Goal: Task Accomplishment & Management: Complete application form

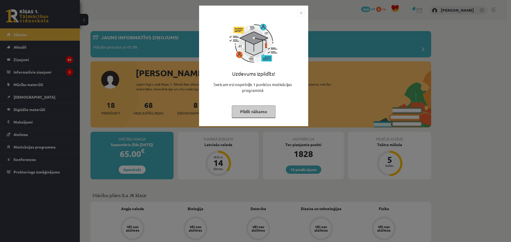
click at [247, 116] on button "Pildīt nākamo" at bounding box center [254, 112] width 44 height 12
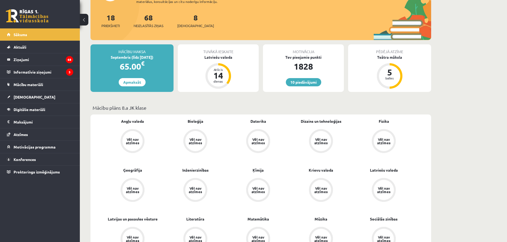
scroll to position [106, 0]
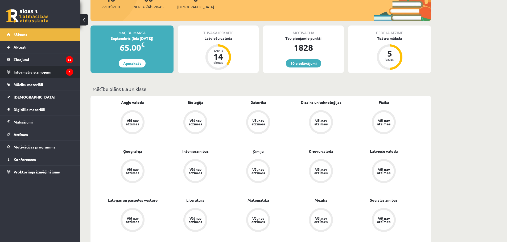
click at [47, 69] on legend "Informatīvie ziņojumi 3" at bounding box center [44, 72] width 60 height 12
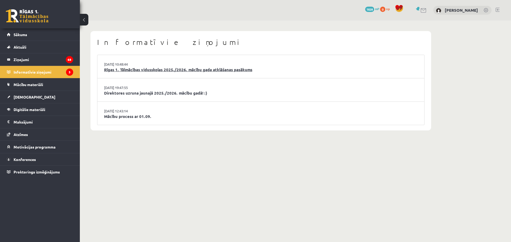
click at [151, 67] on link "Rīgas 1. Tālmācības vidusskolas 2025./2026. mācību gada atklāšanas pasākums" at bounding box center [260, 70] width 313 height 6
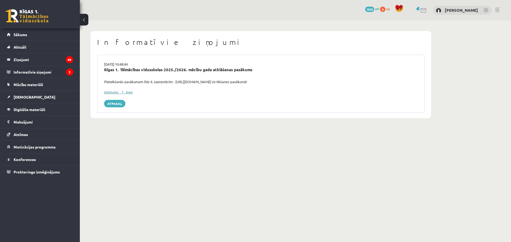
click at [118, 92] on link "Ielūgums__1_.jpeg" at bounding box center [118, 92] width 29 height 5
click at [110, 105] on link "Atpakaļ" at bounding box center [114, 103] width 21 height 7
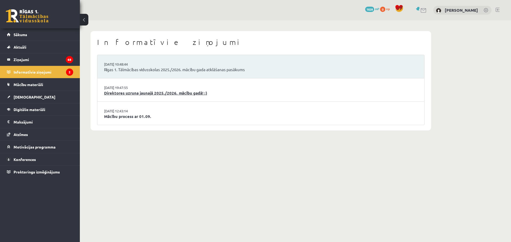
click at [121, 93] on link "Direktores uzruna jaunajā 2025./2026. mācību gadā! :)" at bounding box center [260, 93] width 313 height 6
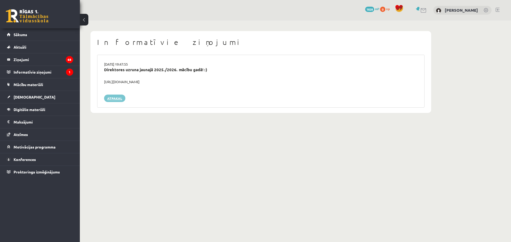
click at [116, 100] on link "Atpakaļ" at bounding box center [114, 98] width 21 height 7
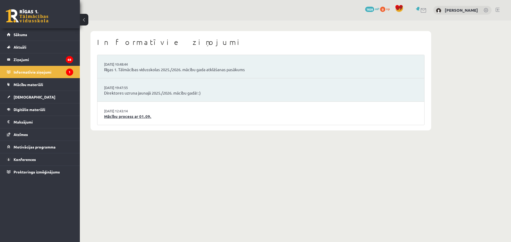
click at [120, 115] on link "Mācību process ar 01.09." at bounding box center [260, 117] width 313 height 6
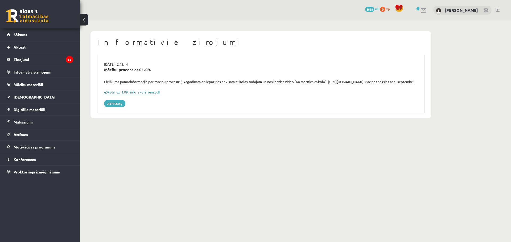
click at [120, 94] on link "eSkola_uz_1.09._info_skolēniem.pdf" at bounding box center [132, 92] width 56 height 5
click at [24, 97] on span "[DEMOGRAPHIC_DATA]" at bounding box center [35, 97] width 42 height 5
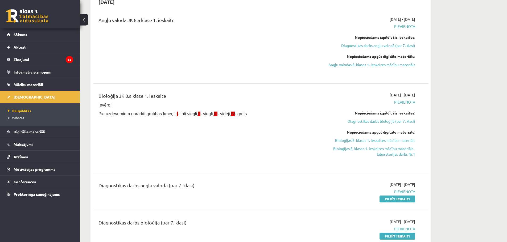
scroll to position [80, 0]
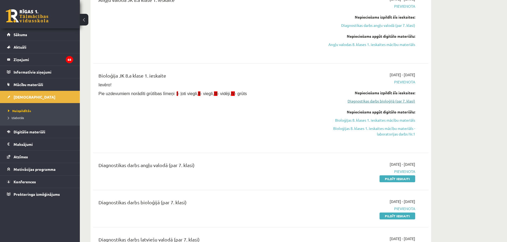
click at [394, 102] on link "Diagnostikas darbs bioloģijā (par 7. klasi)" at bounding box center [365, 101] width 100 height 6
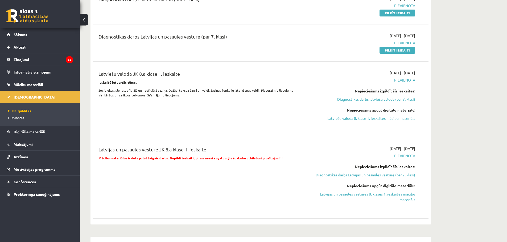
scroll to position [220, 0]
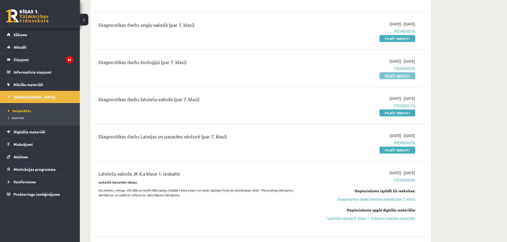
click at [393, 74] on link "Pildīt ieskaiti" at bounding box center [397, 75] width 36 height 7
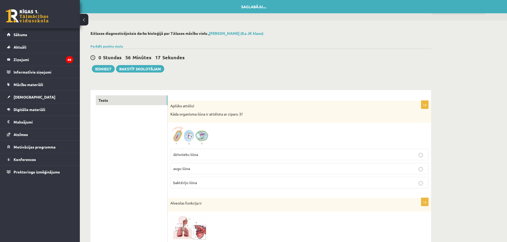
click at [185, 170] on span "augu šūna" at bounding box center [181, 168] width 17 height 5
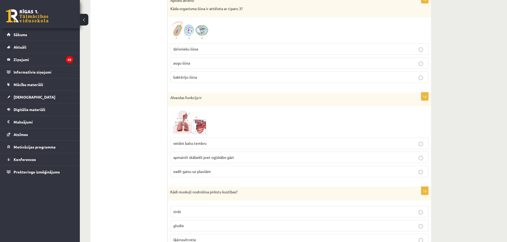
scroll to position [133, 0]
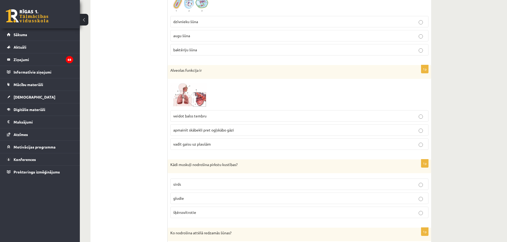
click at [203, 144] on span "vadīt gaisu uz plaušām" at bounding box center [191, 144] width 37 height 5
click at [226, 130] on span "apmainīt skābekli pret ogļskābo gāzi" at bounding box center [203, 130] width 61 height 5
drag, startPoint x: 169, startPoint y: 165, endPoint x: 245, endPoint y: 164, distance: 76.3
click at [245, 164] on div "Kādi muskuļi nodrošina pirkstu kustības?" at bounding box center [299, 167] width 263 height 14
copy p "Kādi muskuļi nodrošina pirkstu kustības?"
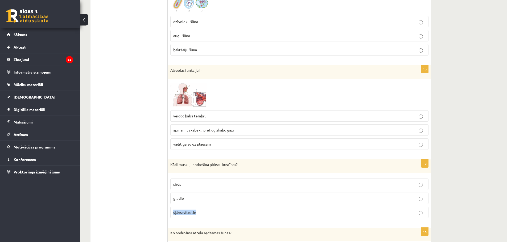
drag, startPoint x: 199, startPoint y: 214, endPoint x: 170, endPoint y: 216, distance: 28.8
click at [170, 216] on div "1p Kādi muskuļi nodrošina pirkstu kustības? sirds gludie šķērssvītrotie" at bounding box center [299, 191] width 263 height 63
copy span "šķērssvītrotie"
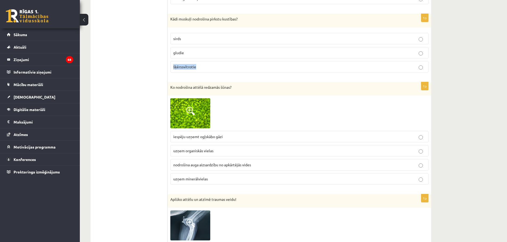
scroll to position [293, 0]
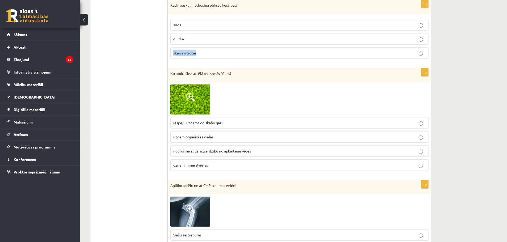
click at [198, 97] on img at bounding box center [190, 100] width 40 height 30
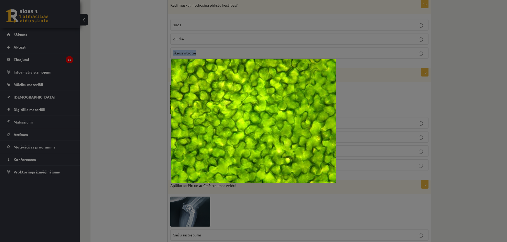
click at [198, 97] on img at bounding box center [253, 121] width 165 height 124
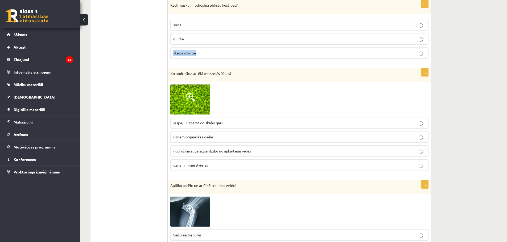
click at [192, 102] on img at bounding box center [190, 100] width 40 height 30
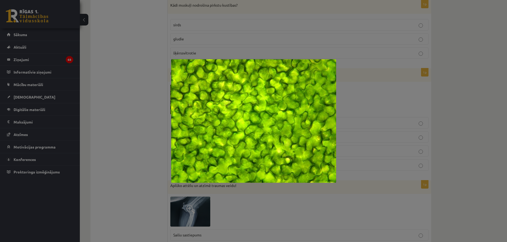
click at [457, 72] on div at bounding box center [253, 121] width 507 height 242
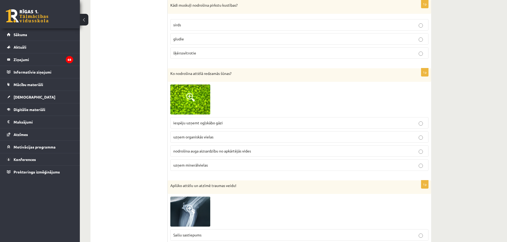
click at [211, 123] on span "iespēju uzņemt ogļskābo gāzi" at bounding box center [197, 122] width 49 height 5
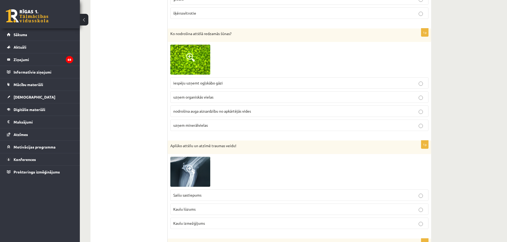
scroll to position [425, 0]
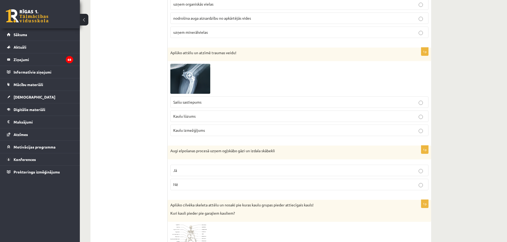
click at [202, 91] on img at bounding box center [190, 79] width 40 height 30
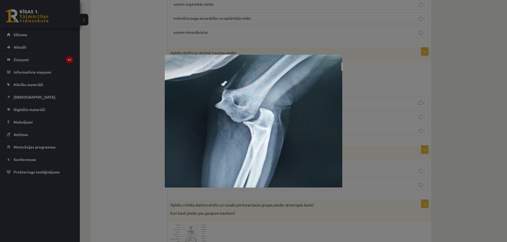
click at [374, 82] on div at bounding box center [253, 121] width 507 height 242
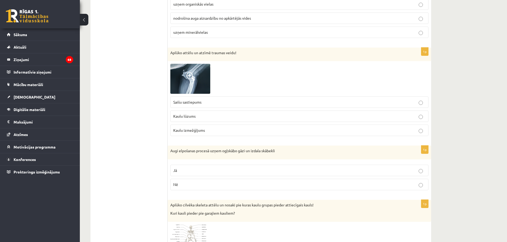
click at [196, 132] on span "Kaulu izmežģījums" at bounding box center [189, 130] width 32 height 5
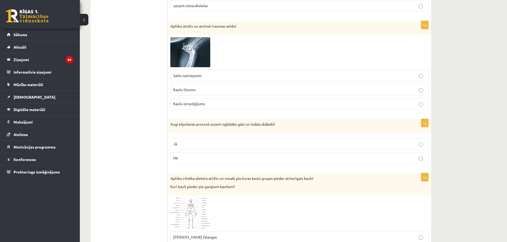
click at [423, 145] on p "Jā" at bounding box center [299, 144] width 252 height 6
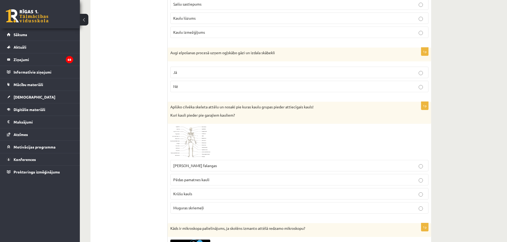
scroll to position [532, 0]
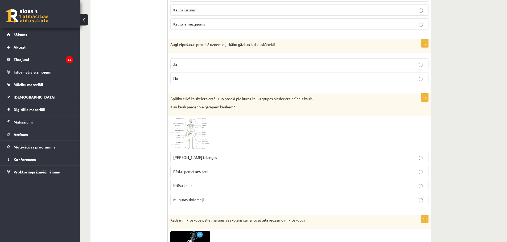
click at [203, 135] on img at bounding box center [190, 133] width 40 height 31
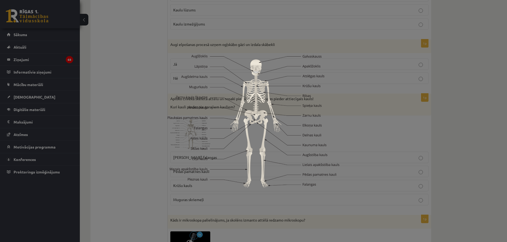
click at [366, 129] on div at bounding box center [253, 121] width 507 height 242
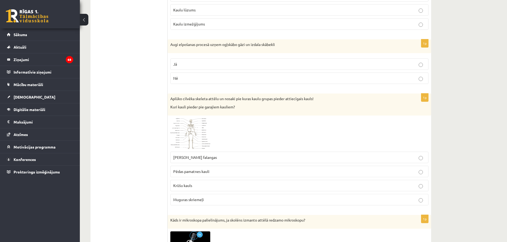
click at [203, 142] on img at bounding box center [190, 133] width 40 height 31
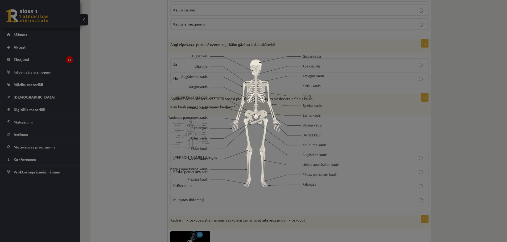
click at [452, 151] on div at bounding box center [253, 121] width 507 height 242
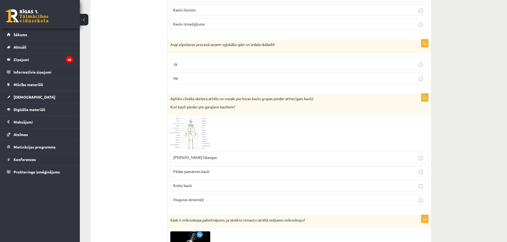
click at [190, 134] on span at bounding box center [190, 131] width 9 height 9
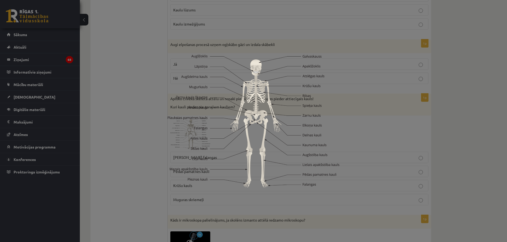
click at [480, 148] on div at bounding box center [253, 121] width 507 height 242
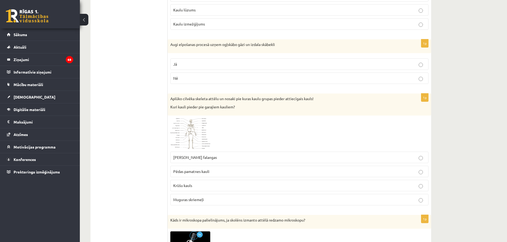
click at [199, 185] on p "Krūšu kauls" at bounding box center [299, 186] width 252 height 6
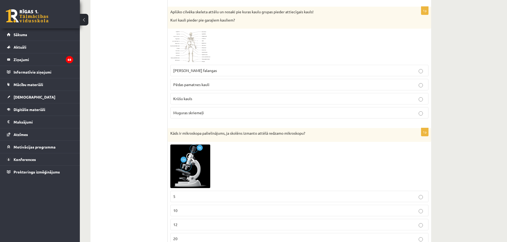
scroll to position [638, 0]
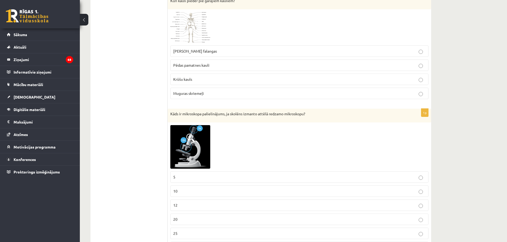
click at [204, 154] on img at bounding box center [190, 147] width 40 height 44
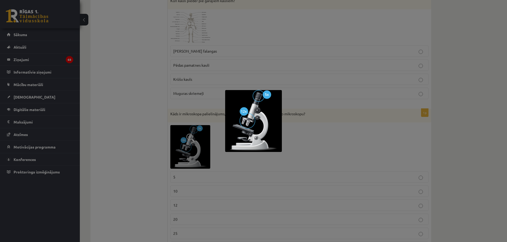
click at [307, 86] on div at bounding box center [253, 121] width 507 height 242
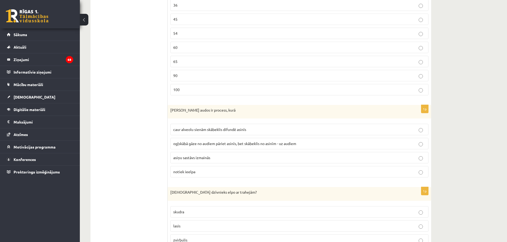
scroll to position [904, 0]
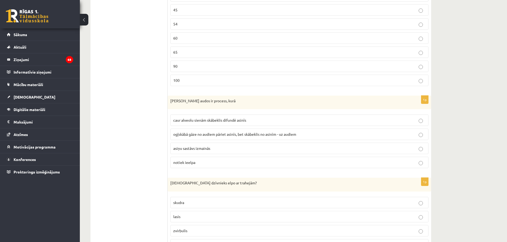
click at [260, 136] on span "ogļskābā gāze no audiem pāriet asinīs, bet skābeklis no asinīm - uz audiem" at bounding box center [234, 134] width 123 height 5
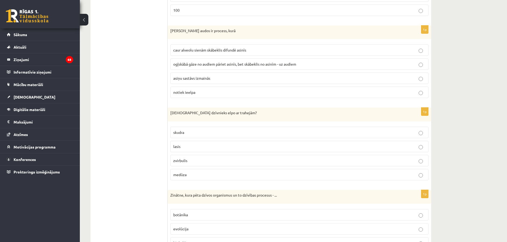
scroll to position [1011, 0]
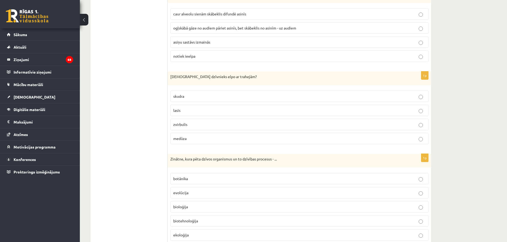
click at [198, 96] on p "skudra" at bounding box center [299, 97] width 252 height 6
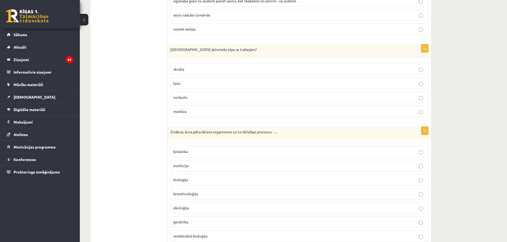
scroll to position [1064, 0]
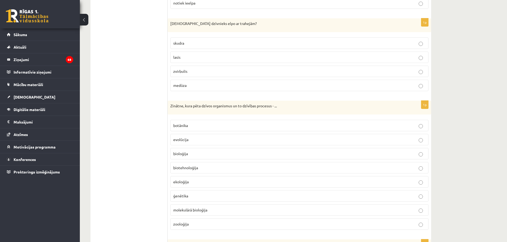
click at [198, 153] on p "bioloģija" at bounding box center [299, 154] width 252 height 6
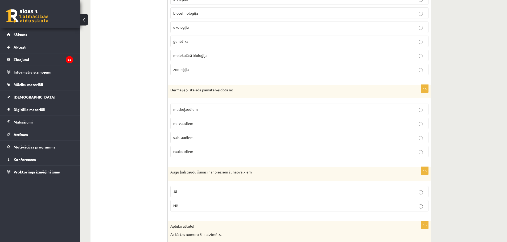
scroll to position [1223, 0]
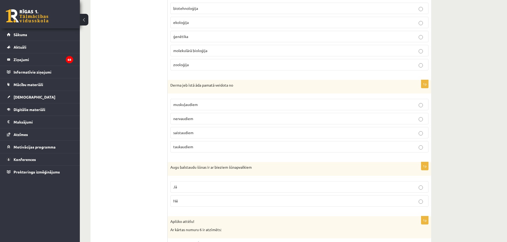
click at [196, 134] on p "saistaudiem" at bounding box center [299, 133] width 252 height 6
click at [189, 186] on p "Jā" at bounding box center [299, 187] width 252 height 6
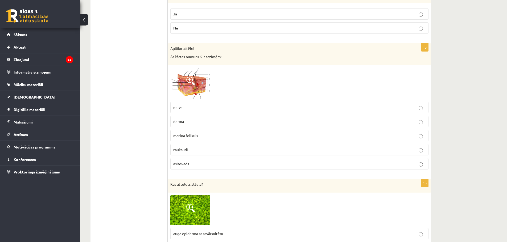
scroll to position [1409, 0]
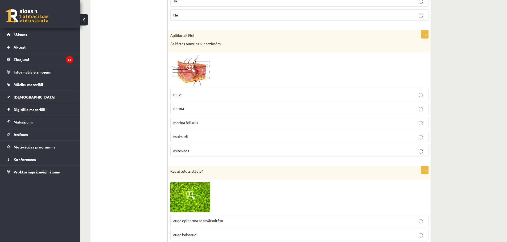
click at [197, 67] on img at bounding box center [190, 70] width 40 height 31
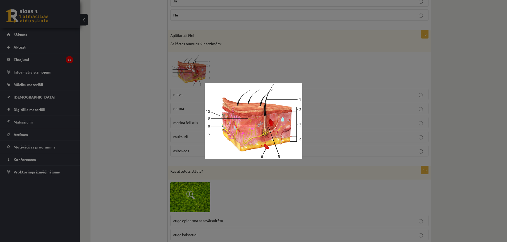
click at [324, 73] on div at bounding box center [253, 121] width 507 height 242
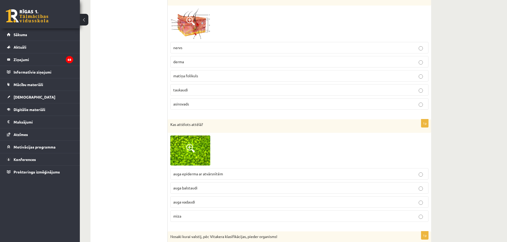
scroll to position [1516, 0]
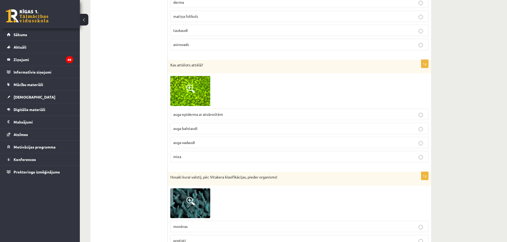
click at [192, 116] on span "auga epiderma ar atvārsnītēm" at bounding box center [198, 114] width 50 height 5
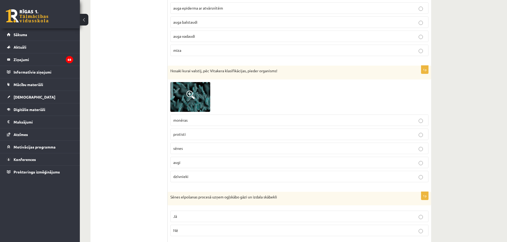
scroll to position [1649, 0]
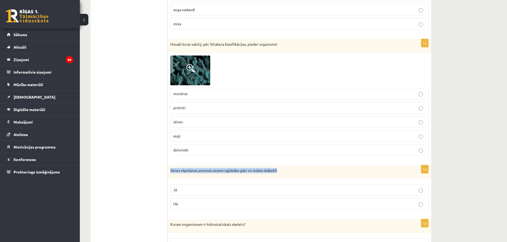
drag, startPoint x: 170, startPoint y: 170, endPoint x: 278, endPoint y: 168, distance: 107.7
click at [278, 168] on div "Sēnes elpošanas procesā uzņem ogļskābo gāzi un izdala skābekli" at bounding box center [299, 172] width 263 height 14
copy p "Sēnes elpošanas procesā uzņem ogļskābo gāzi un izdala skābekli"
drag, startPoint x: 206, startPoint y: 224, endPoint x: 252, endPoint y: 228, distance: 46.2
click at [252, 228] on div "Kuram organismam ir hidrostatiskais skelets?" at bounding box center [299, 226] width 263 height 14
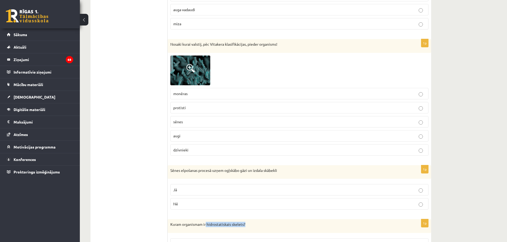
copy p "hidrostatiskais skelets?"
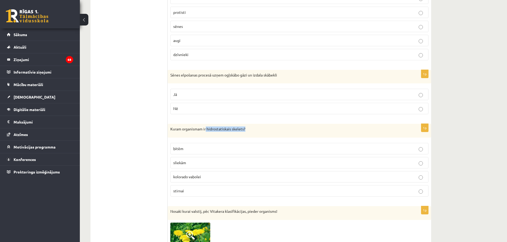
scroll to position [1755, 0]
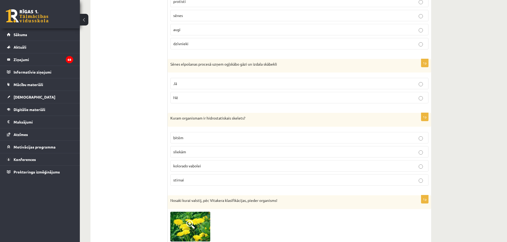
click at [192, 153] on p "sliekām" at bounding box center [299, 152] width 252 height 6
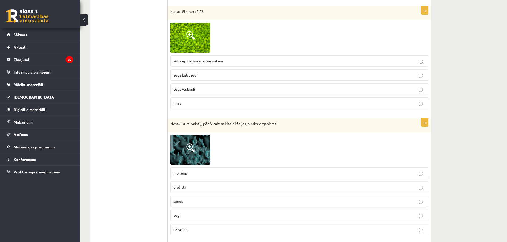
scroll to position [1569, 0]
click at [420, 171] on p "monēras" at bounding box center [299, 174] width 252 height 6
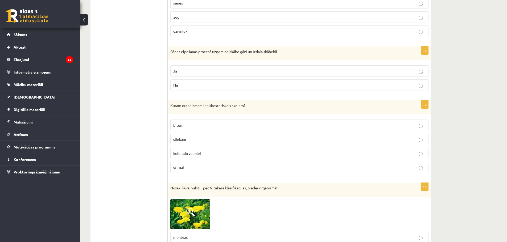
scroll to position [1888, 0]
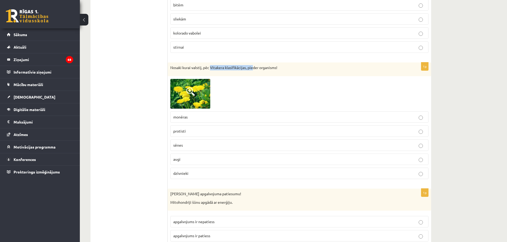
drag, startPoint x: 211, startPoint y: 66, endPoint x: 253, endPoint y: 65, distance: 42.6
click at [253, 65] on div "Nosaki kurai valstij, pēc Vitakera klasifikācijas, pieder organisms!" at bounding box center [299, 69] width 263 height 14
copy p "Vitakera klasifikācijas, pie"
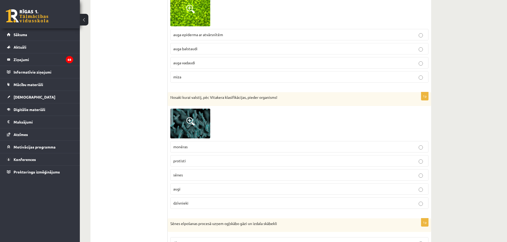
scroll to position [1622, 0]
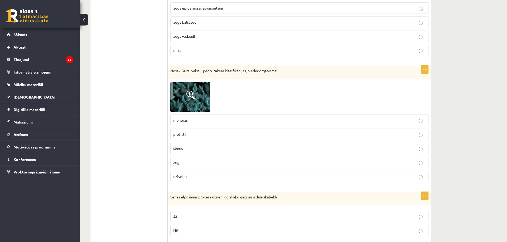
click at [199, 99] on img at bounding box center [190, 97] width 40 height 30
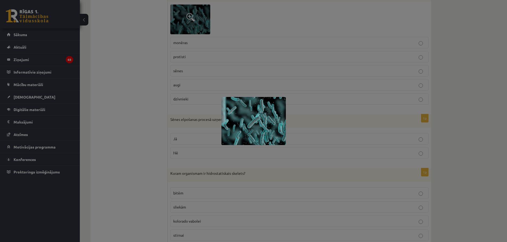
scroll to position [1702, 0]
click at [481, 90] on div at bounding box center [253, 121] width 507 height 242
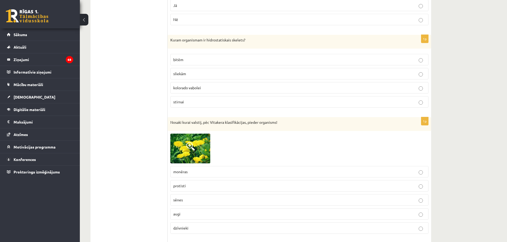
scroll to position [1888, 0]
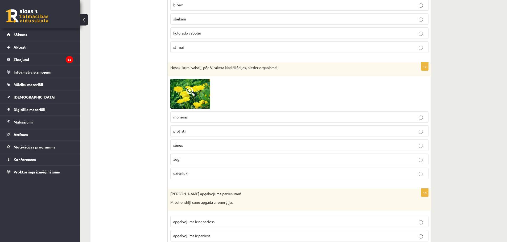
click at [201, 158] on p "augi" at bounding box center [299, 160] width 252 height 6
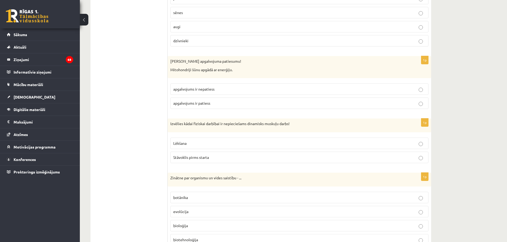
scroll to position [2021, 0]
drag, startPoint x: 169, startPoint y: 69, endPoint x: 236, endPoint y: 71, distance: 66.2
click at [236, 71] on div "Nosaki apgalvojuma patiesumu! Mitohondriji šūnu apgādā ar enerģiju." at bounding box center [299, 67] width 263 height 22
copy p "Mitohondriji šūnu apgādā ar enerģiju."
click at [206, 104] on span "apgalvojums ir patiess" at bounding box center [191, 103] width 37 height 5
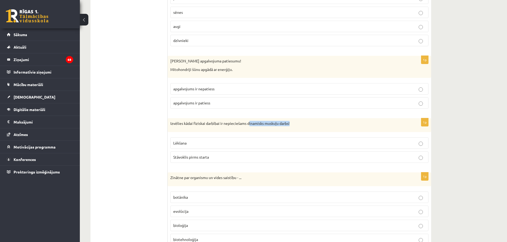
drag, startPoint x: 249, startPoint y: 124, endPoint x: 298, endPoint y: 126, distance: 49.0
click at [298, 126] on p "Izvēlies kādai fiziskai darbībai ir nepieciešams dinamisks muskuļu darbs!" at bounding box center [285, 123] width 231 height 5
copy p "inamisks muskuļu darbs!"
click at [203, 144] on p "Lēkšana" at bounding box center [299, 143] width 252 height 6
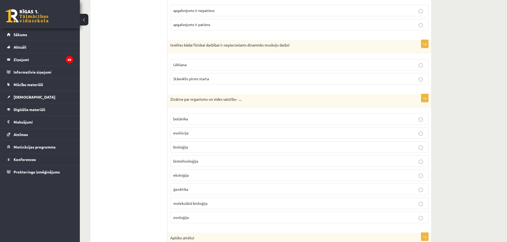
scroll to position [2101, 0]
drag, startPoint x: 171, startPoint y: 98, endPoint x: 242, endPoint y: 96, distance: 71.0
click at [242, 96] on p "Zinātne par organismu un vides saistību - ..." at bounding box center [285, 97] width 231 height 5
copy p "Zinātne par organismu un vides saistību - ..."
click at [184, 174] on span "ekoloģija" at bounding box center [180, 174] width 15 height 5
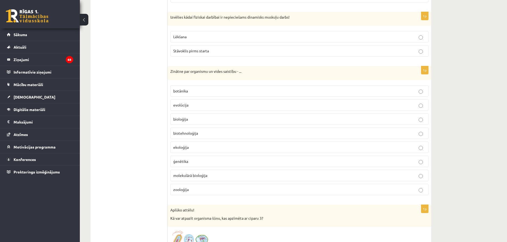
scroll to position [2287, 0]
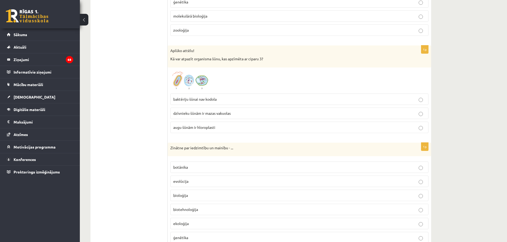
click at [199, 83] on img at bounding box center [190, 80] width 40 height 21
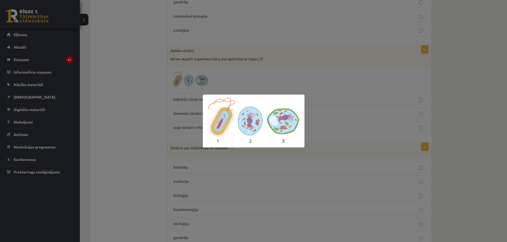
click at [116, 91] on div at bounding box center [253, 121] width 507 height 242
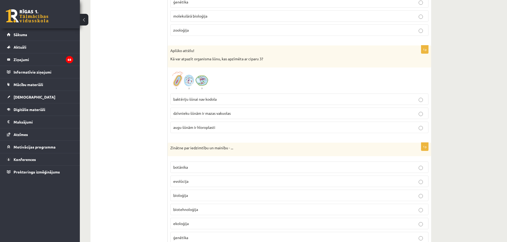
click at [200, 127] on span "augu šūnām ir hloroplasti" at bounding box center [194, 127] width 42 height 5
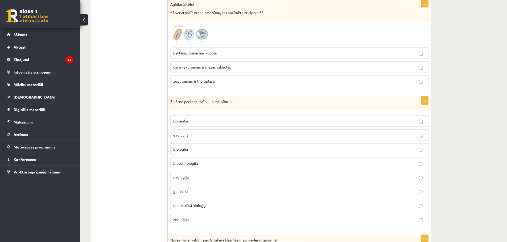
scroll to position [2340, 0]
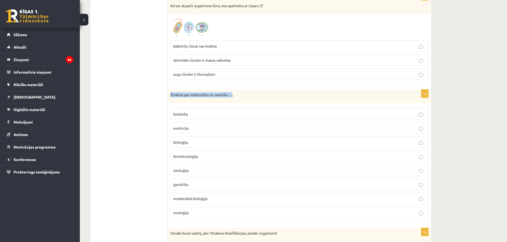
drag, startPoint x: 170, startPoint y: 94, endPoint x: 232, endPoint y: 95, distance: 62.2
click at [232, 95] on p "Zinātne par iedzimtību un mainību - ..." at bounding box center [285, 94] width 231 height 5
copy p "Zinātne par iedzimtību un mainību - .."
click at [188, 184] on p "ģenētika" at bounding box center [299, 185] width 252 height 6
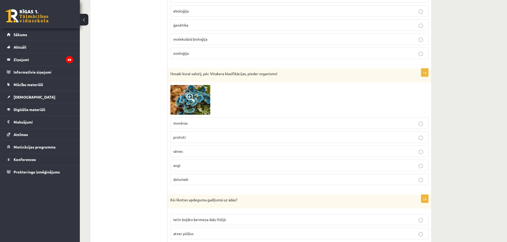
click at [187, 138] on p "protisti" at bounding box center [299, 138] width 252 height 6
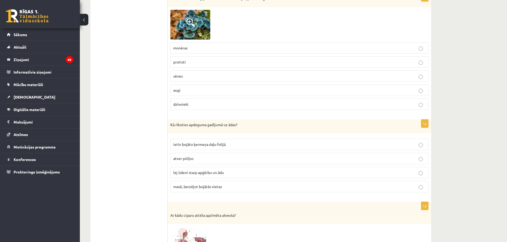
scroll to position [2579, 0]
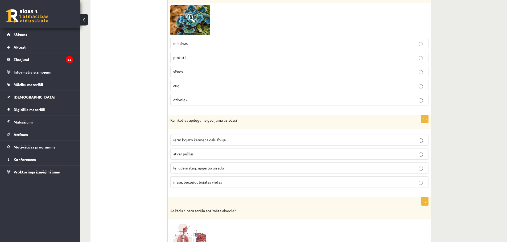
click at [216, 168] on span "lej ūdeni starp apģērbu un ādu" at bounding box center [198, 168] width 51 height 5
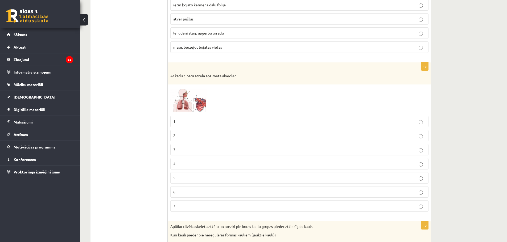
scroll to position [2712, 0]
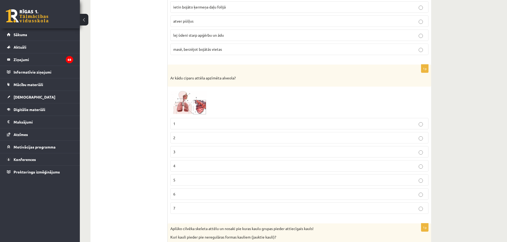
click at [188, 107] on img at bounding box center [190, 102] width 40 height 26
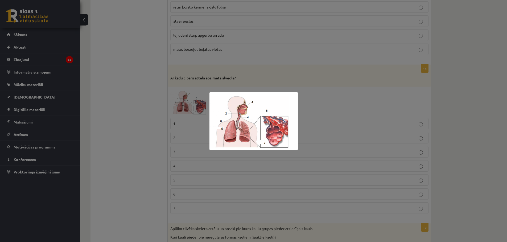
click at [120, 98] on div at bounding box center [253, 121] width 507 height 242
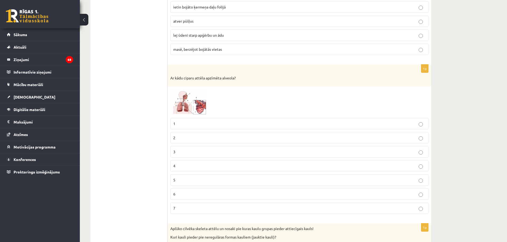
click at [185, 102] on img at bounding box center [190, 102] width 40 height 26
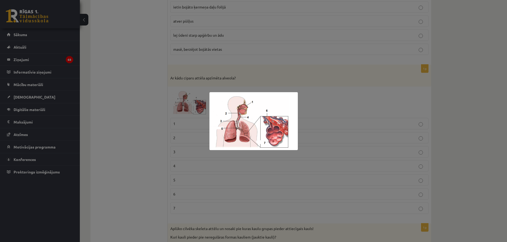
click at [418, 209] on div at bounding box center [253, 121] width 507 height 242
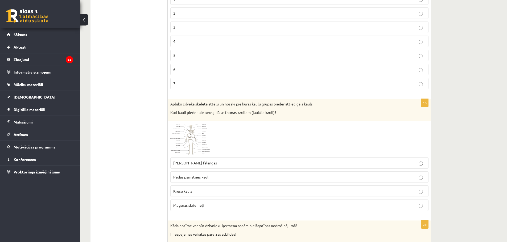
scroll to position [2872, 0]
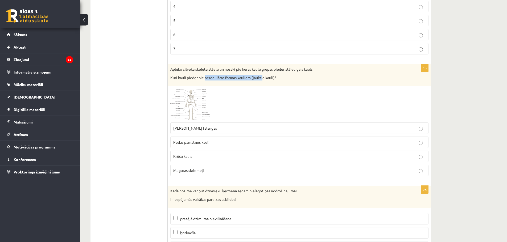
drag, startPoint x: 205, startPoint y: 80, endPoint x: 262, endPoint y: 78, distance: 57.5
click at [262, 78] on p "Kuri kauli pieder pie neregulāras formas kauliem (jauktie kauli)?" at bounding box center [285, 77] width 231 height 5
copy p "neregulāras formas kauliem (jaukti"
click at [195, 172] on span "Muguras skriemeļi" at bounding box center [188, 170] width 31 height 5
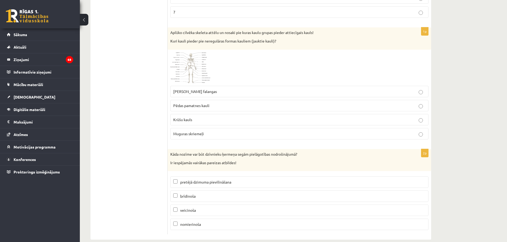
scroll to position [2917, 0]
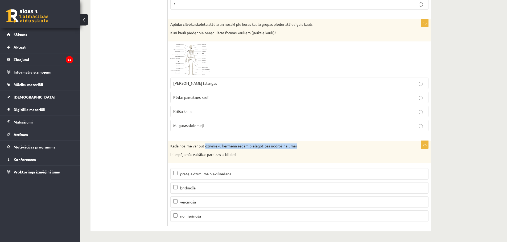
drag, startPoint x: 205, startPoint y: 145, endPoint x: 300, endPoint y: 143, distance: 95.2
click at [300, 143] on div "Kāda nozīme var būt dzīvnieku ķermeņa segām pielāgotības nodrošinājumā? Ir iesp…" at bounding box center [299, 152] width 263 height 22
click at [191, 175] on span "pretējā dzimuma pievilināšana" at bounding box center [205, 174] width 51 height 5
click at [191, 190] on span "brīdinoša" at bounding box center [187, 188] width 15 height 5
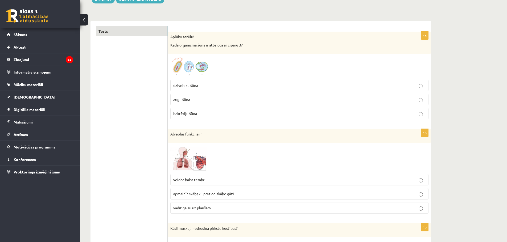
scroll to position [0, 0]
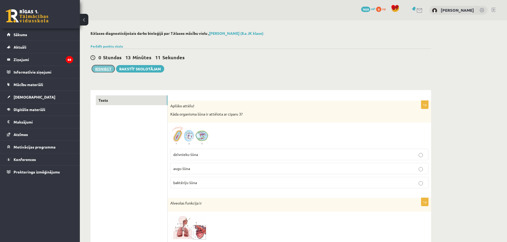
click at [108, 71] on button "Iesniegt" at bounding box center [103, 68] width 23 height 7
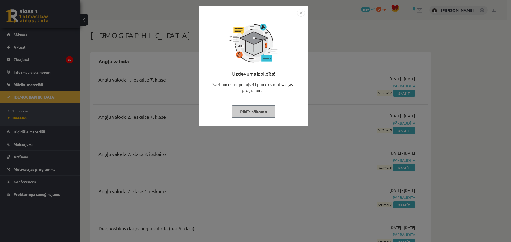
click at [302, 13] on img "Close" at bounding box center [301, 13] width 8 height 8
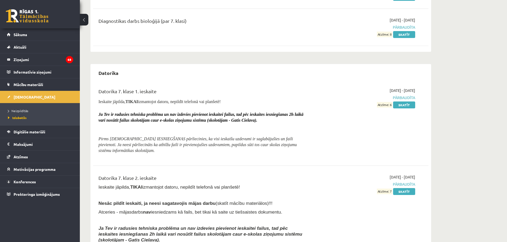
scroll to position [532, 0]
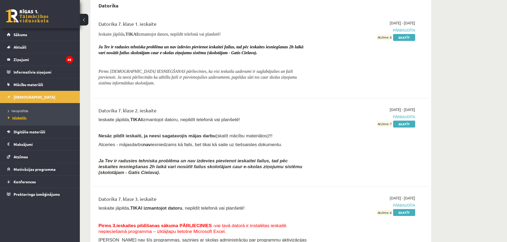
click at [18, 117] on span "Izlabotās" at bounding box center [17, 118] width 19 height 4
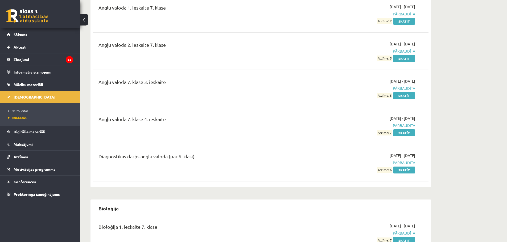
scroll to position [0, 0]
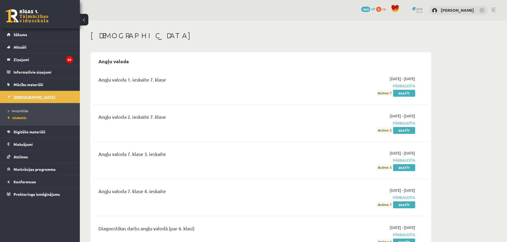
click at [23, 95] on span "[DEMOGRAPHIC_DATA]" at bounding box center [35, 97] width 42 height 5
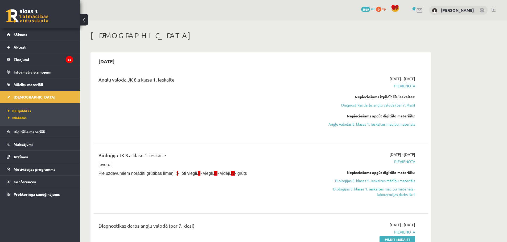
click at [492, 8] on link at bounding box center [493, 10] width 4 height 4
